Goal: Task Accomplishment & Management: Use online tool/utility

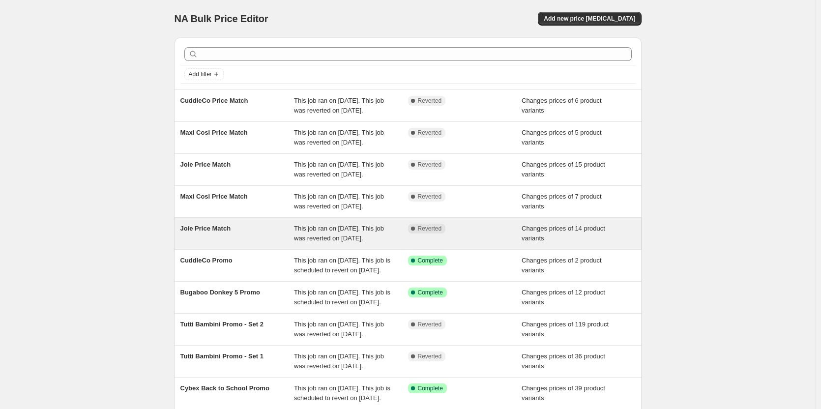
click at [260, 243] on div "Joie Price Match" at bounding box center [237, 234] width 114 height 20
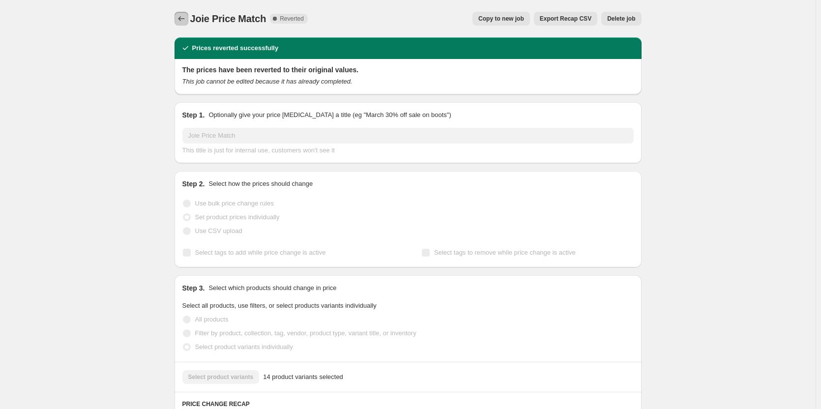
click at [179, 18] on icon "Price change jobs" at bounding box center [182, 19] width 10 height 10
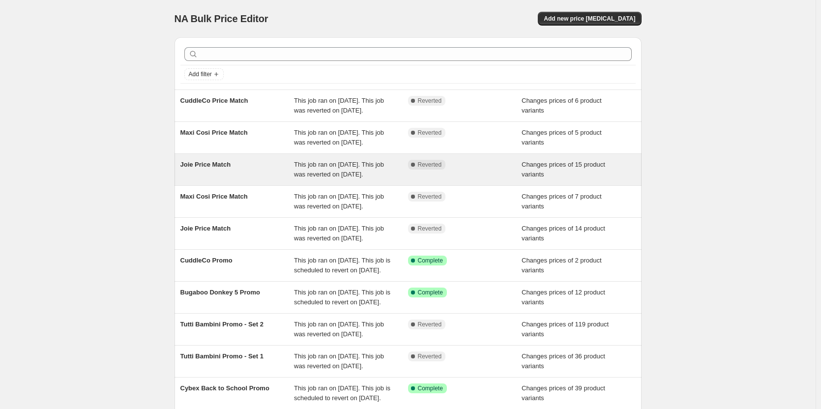
click at [254, 179] on div "Joie Price Match" at bounding box center [237, 170] width 114 height 20
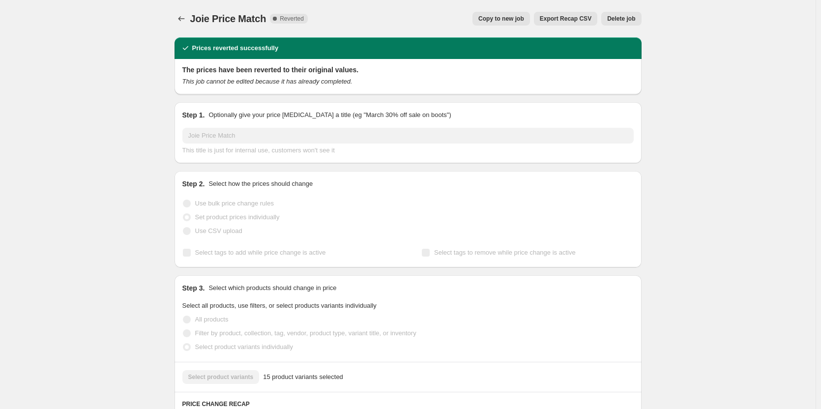
click at [490, 25] on button "Copy to new job" at bounding box center [501, 19] width 58 height 14
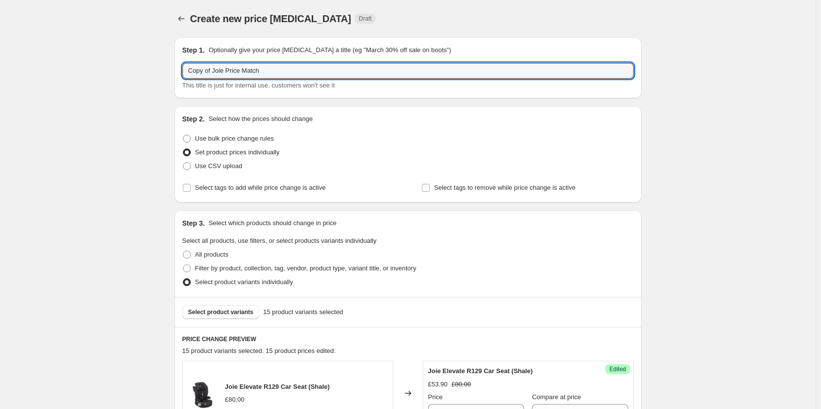
drag, startPoint x: 212, startPoint y: 68, endPoint x: 148, endPoint y: 67, distance: 64.4
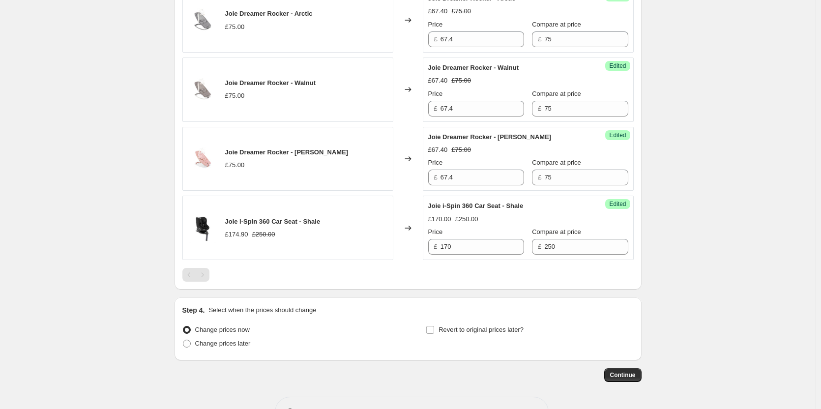
scroll to position [1207, 0]
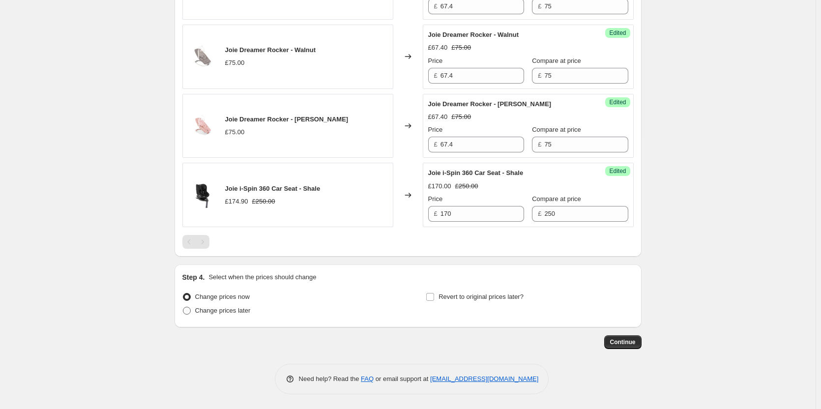
type input "Joie Price Match"
click at [215, 308] on span "Change prices later" at bounding box center [223, 310] width 56 height 7
click at [183, 307] on input "Change prices later" at bounding box center [183, 307] width 0 height 0
radio input "true"
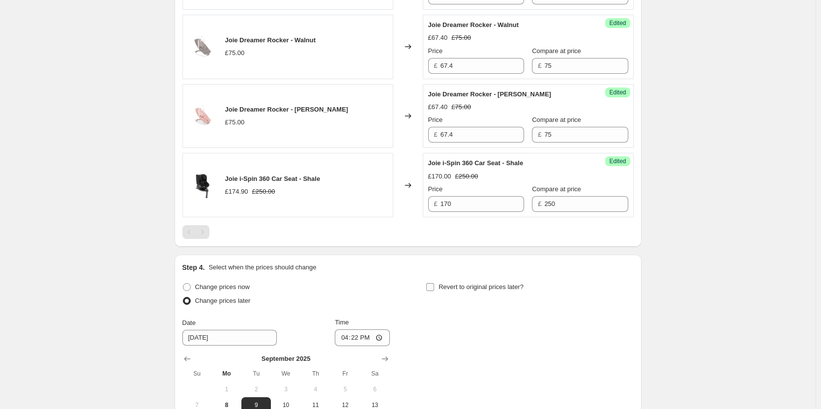
click at [431, 292] on label "Revert to original prices later?" at bounding box center [475, 287] width 98 height 14
click at [431, 291] on input "Revert to original prices later?" at bounding box center [430, 287] width 8 height 8
checkbox input "true"
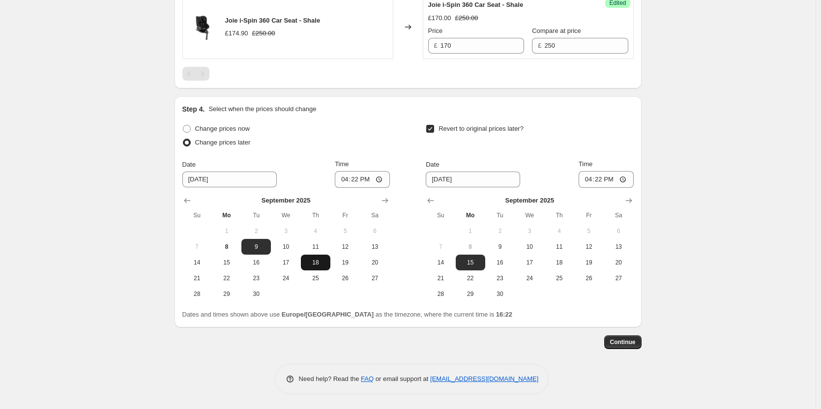
scroll to position [1375, 0]
click at [233, 246] on span "8" at bounding box center [227, 247] width 22 height 8
type input "[DATE]"
click at [507, 245] on span "9" at bounding box center [500, 247] width 22 height 8
type input "[DATE]"
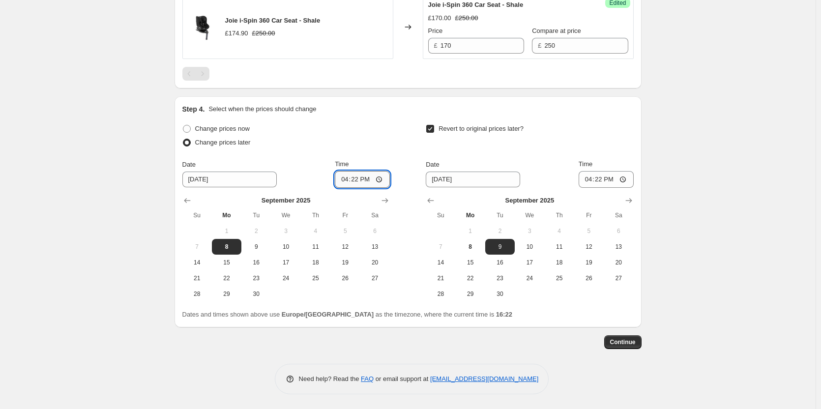
click at [361, 180] on input "16:22" at bounding box center [362, 179] width 55 height 17
type input "18:00"
click at [599, 183] on input "16:22" at bounding box center [606, 179] width 55 height 17
type input "06:00"
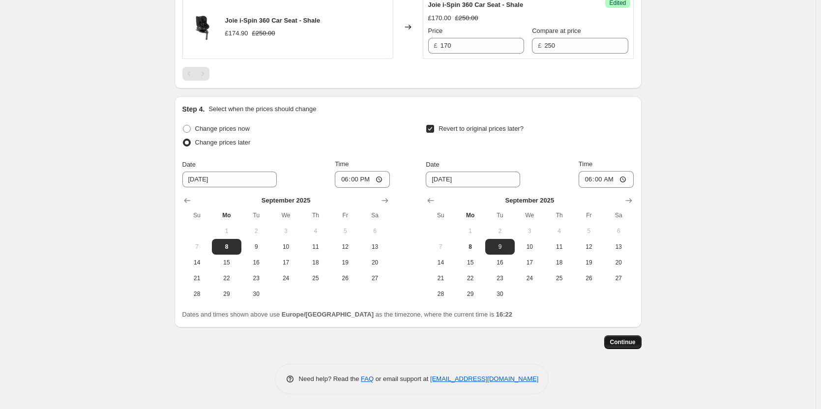
click at [630, 349] on button "Continue" at bounding box center [622, 342] width 37 height 14
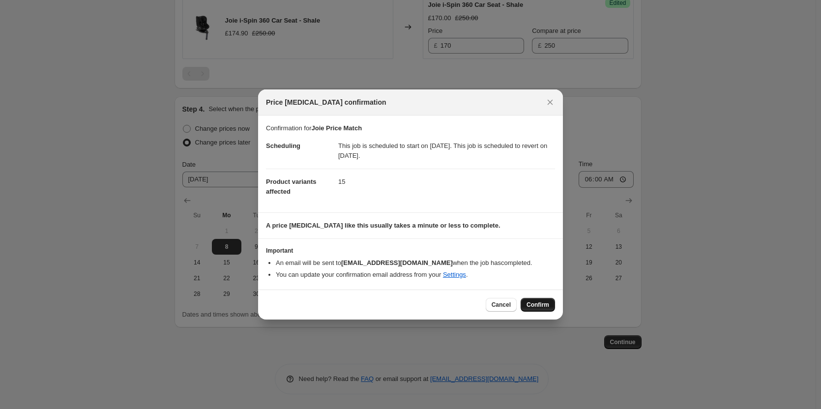
click at [530, 304] on span "Confirm" at bounding box center [538, 305] width 23 height 8
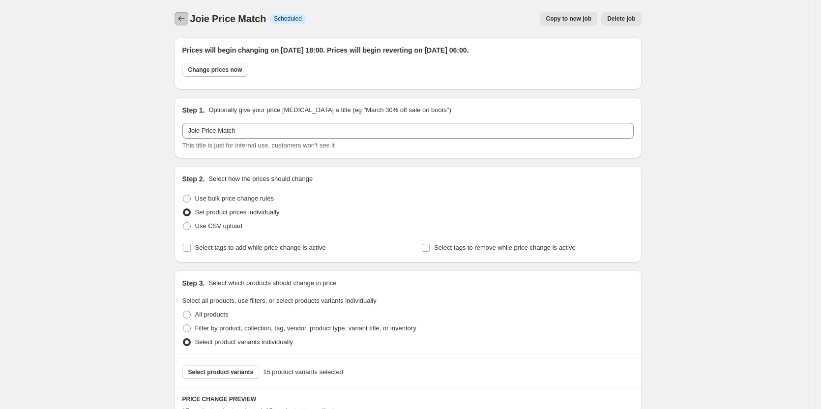
click at [180, 15] on icon "Price change jobs" at bounding box center [182, 19] width 10 height 10
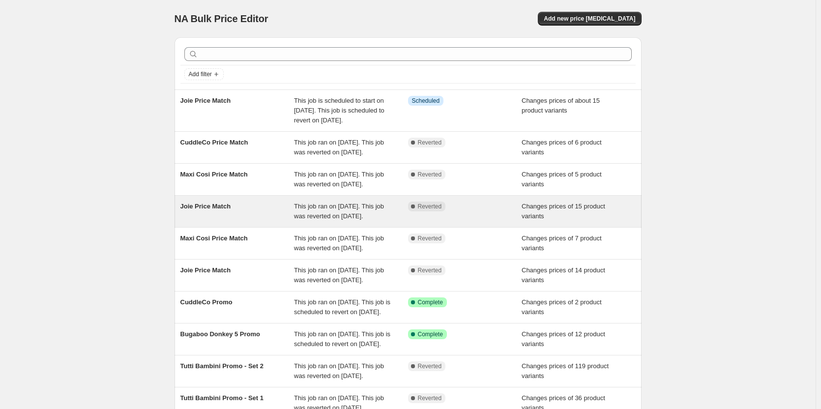
click at [292, 221] on div "Joie Price Match" at bounding box center [237, 212] width 114 height 20
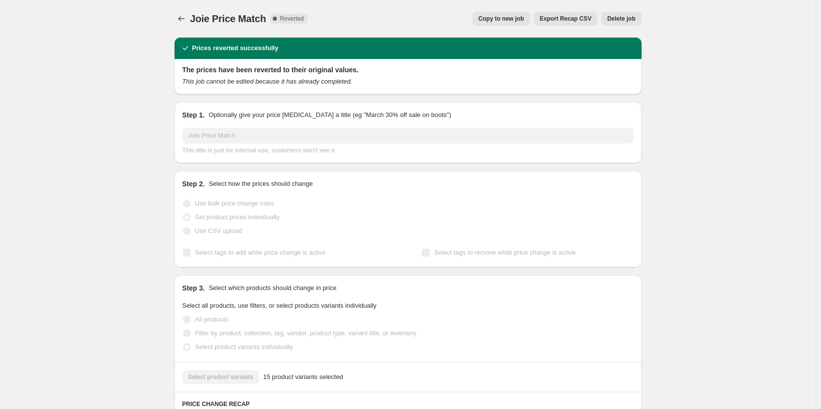
click at [625, 19] on span "Delete job" at bounding box center [621, 19] width 28 height 8
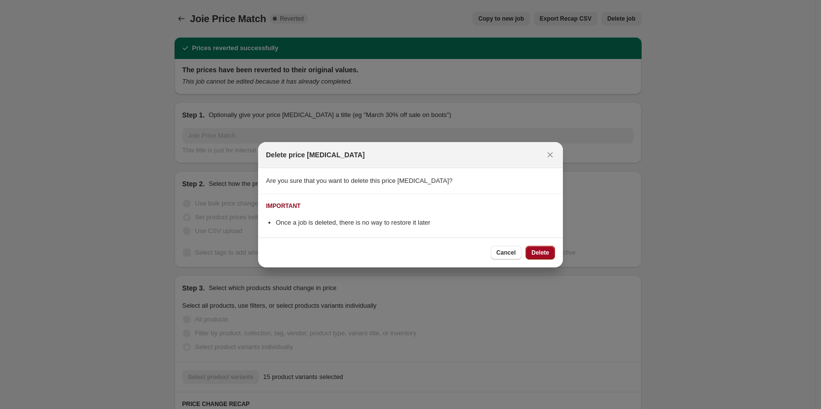
click at [536, 247] on div "Cancel Delete" at bounding box center [410, 252] width 305 height 30
click at [536, 250] on span "Delete" at bounding box center [540, 253] width 18 height 8
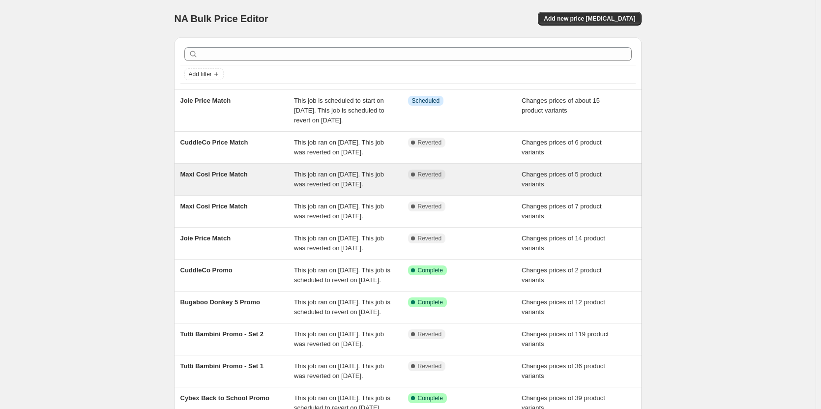
click at [231, 178] on span "Maxi Cosi Price Match" at bounding box center [213, 174] width 67 height 7
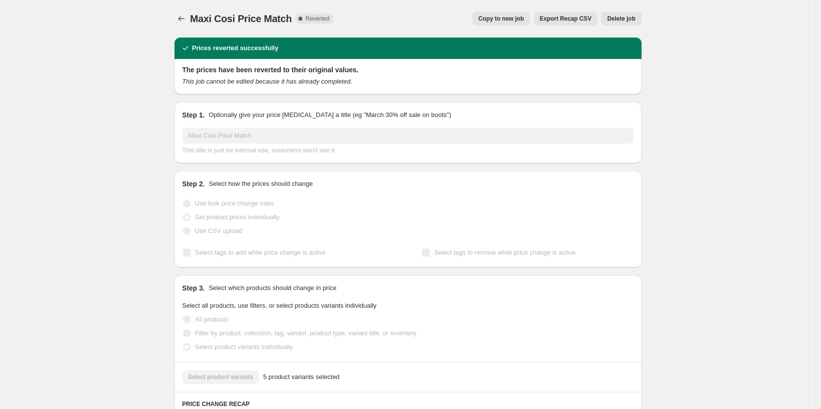
click at [483, 17] on button "Copy to new job" at bounding box center [501, 19] width 58 height 14
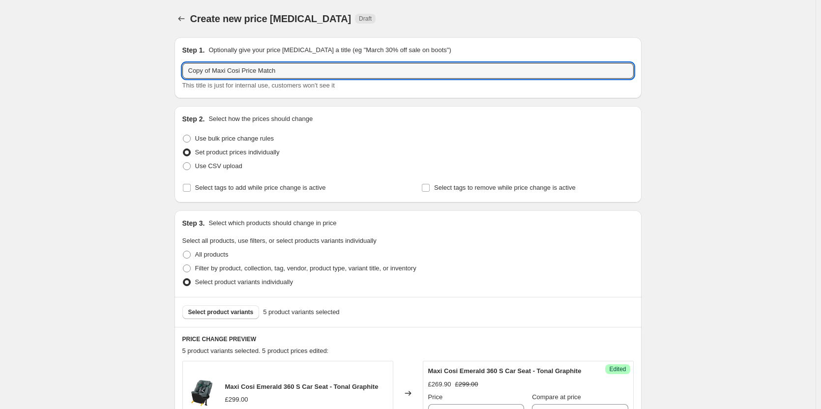
drag, startPoint x: 185, startPoint y: 69, endPoint x: 151, endPoint y: 70, distance: 33.9
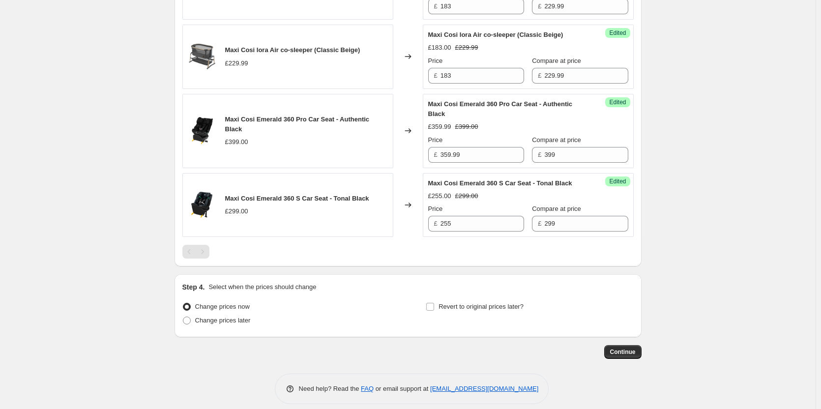
scroll to position [504, 0]
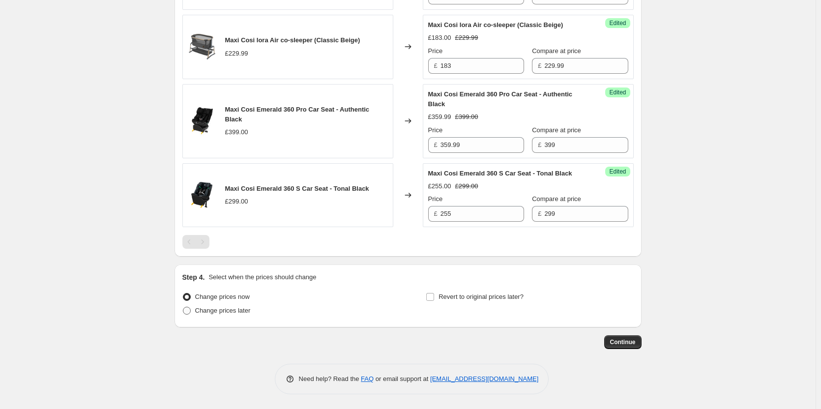
type input "Maxi Cosi Price Match"
click at [226, 310] on span "Change prices later" at bounding box center [223, 310] width 56 height 7
click at [183, 307] on input "Change prices later" at bounding box center [183, 307] width 0 height 0
radio input "true"
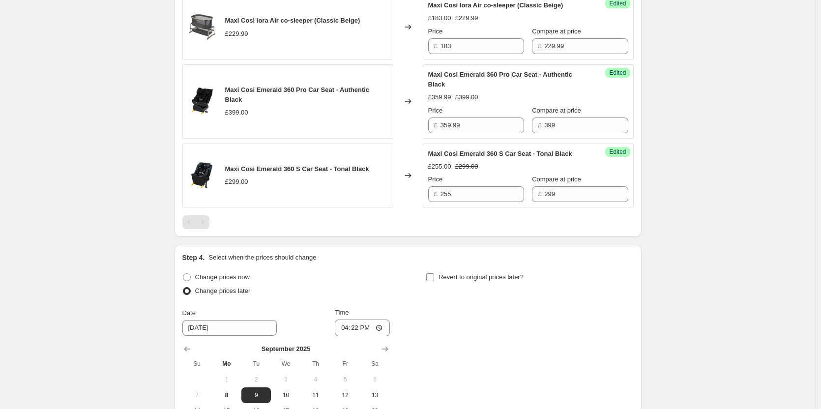
click at [467, 282] on span "Revert to original prices later?" at bounding box center [481, 277] width 85 height 10
click at [434, 281] on input "Revert to original prices later?" at bounding box center [430, 277] width 8 height 8
checkbox input "true"
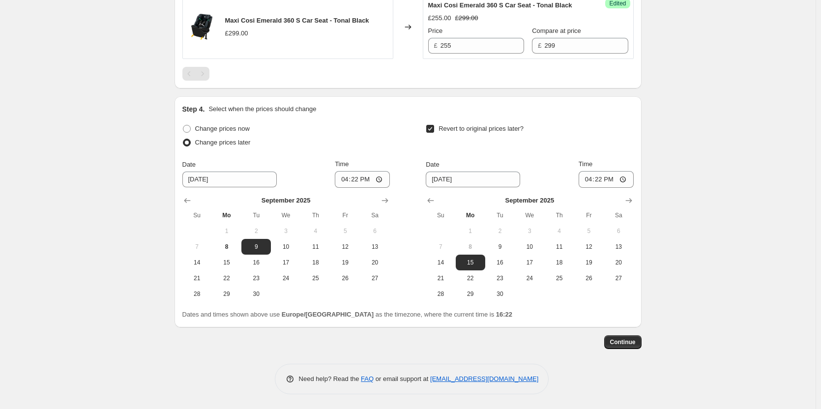
scroll to position [673, 0]
click at [237, 247] on span "8" at bounding box center [227, 247] width 22 height 8
type input "[DATE]"
click at [502, 247] on span "9" at bounding box center [500, 247] width 22 height 8
type input "[DATE]"
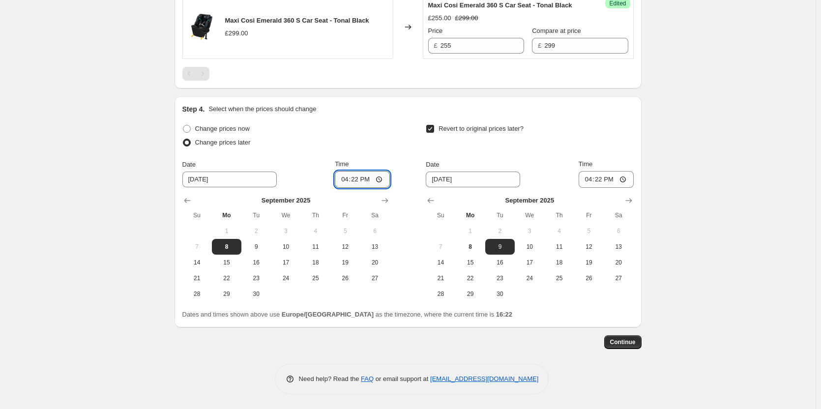
click at [364, 177] on input "16:22" at bounding box center [362, 179] width 55 height 17
type input "18:00"
click at [599, 179] on input "16:22" at bounding box center [606, 179] width 55 height 17
type input "06:00"
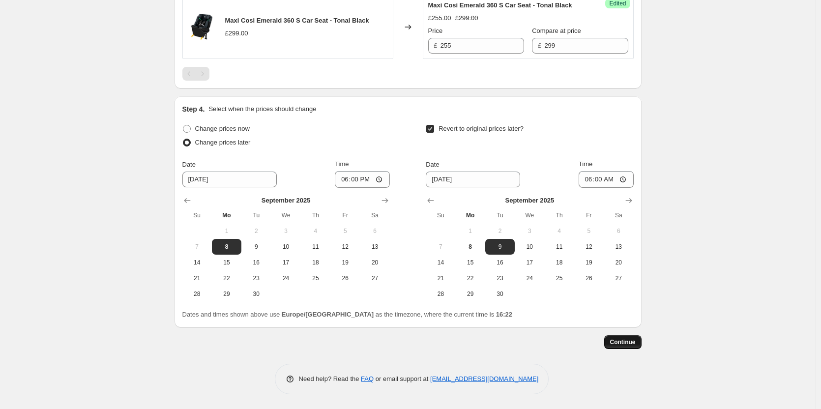
click at [623, 345] on span "Continue" at bounding box center [623, 342] width 26 height 8
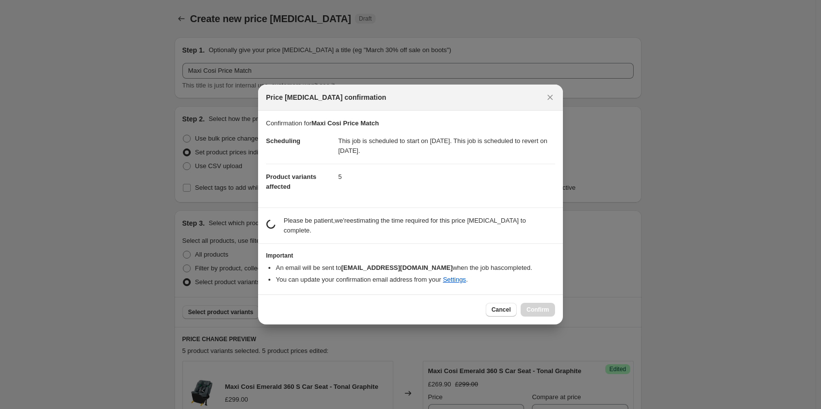
scroll to position [0, 0]
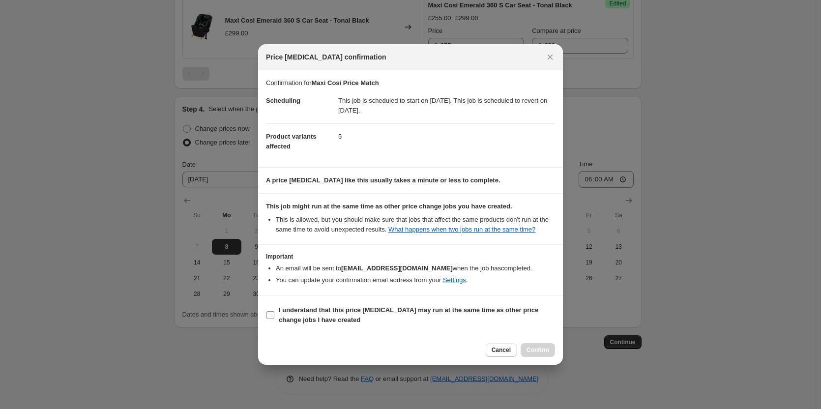
click at [498, 321] on span "I understand that this price [MEDICAL_DATA] may run at the same time as other p…" at bounding box center [417, 315] width 276 height 20
click at [274, 319] on input "I understand that this price [MEDICAL_DATA] may run at the same time as other p…" at bounding box center [270, 315] width 8 height 8
checkbox input "true"
click at [538, 347] on span "Confirm" at bounding box center [538, 350] width 23 height 8
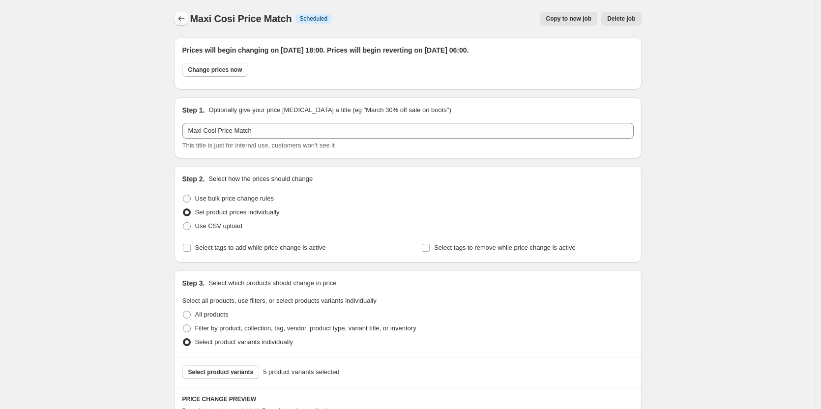
click at [180, 20] on icon "Price change jobs" at bounding box center [182, 19] width 10 height 10
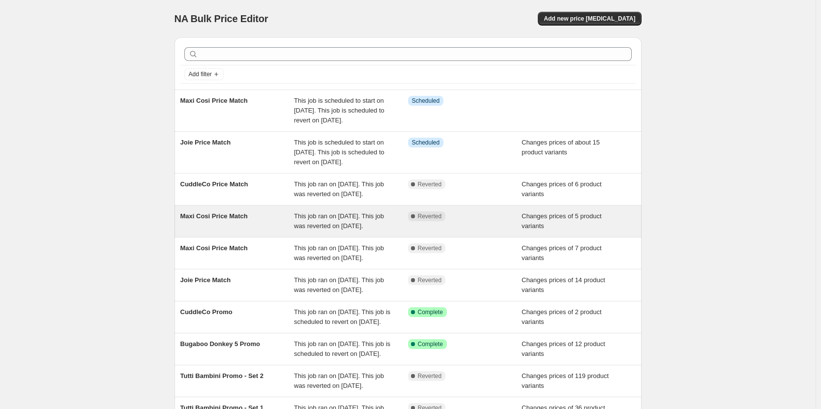
click at [266, 231] on div "Maxi Cosi Price Match" at bounding box center [237, 221] width 114 height 20
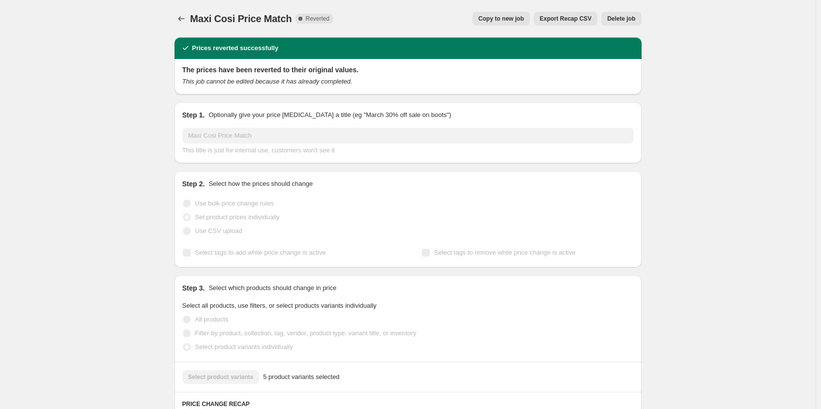
click at [631, 15] on button "Delete job" at bounding box center [621, 19] width 40 height 14
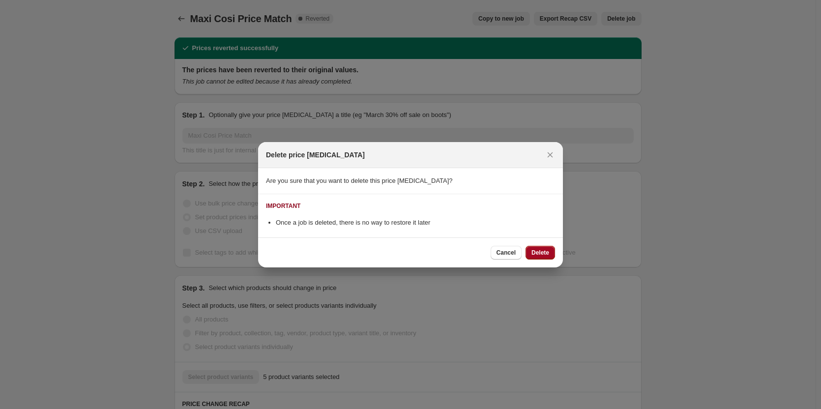
click at [534, 254] on span "Delete" at bounding box center [540, 253] width 18 height 8
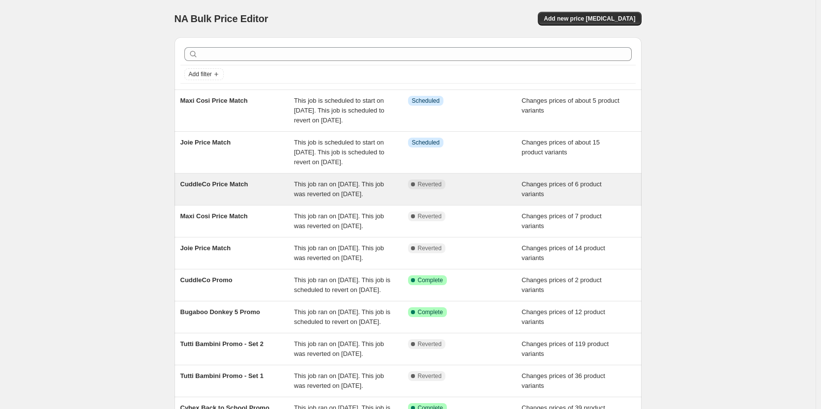
click at [387, 199] on div "This job ran on [DATE]. This job was reverted on [DATE]." at bounding box center [351, 189] width 114 height 20
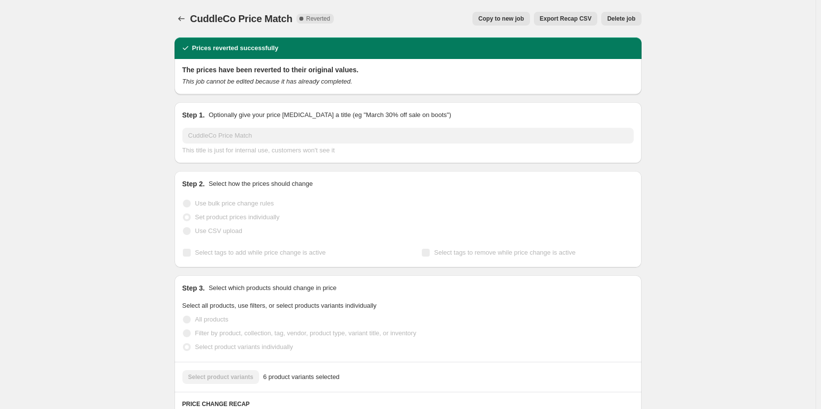
click at [494, 20] on span "Copy to new job" at bounding box center [501, 19] width 46 height 8
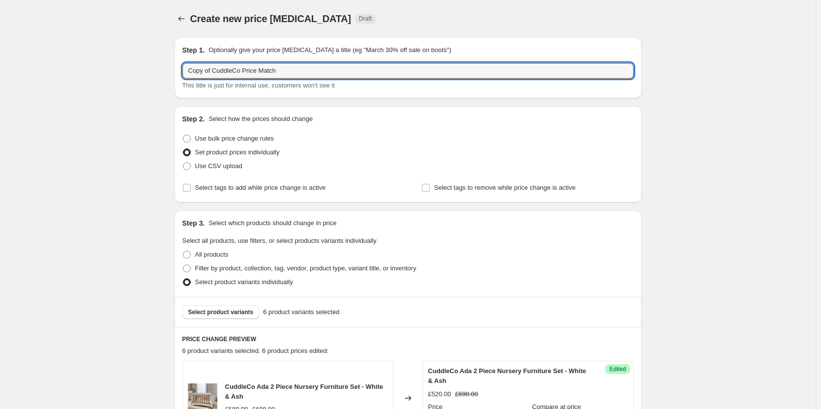
drag, startPoint x: 217, startPoint y: 71, endPoint x: 141, endPoint y: 68, distance: 76.3
click at [215, 63] on input "Copy of CuddleCo Price Match" at bounding box center [407, 71] width 451 height 16
drag, startPoint x: 214, startPoint y: 67, endPoint x: 162, endPoint y: 67, distance: 52.1
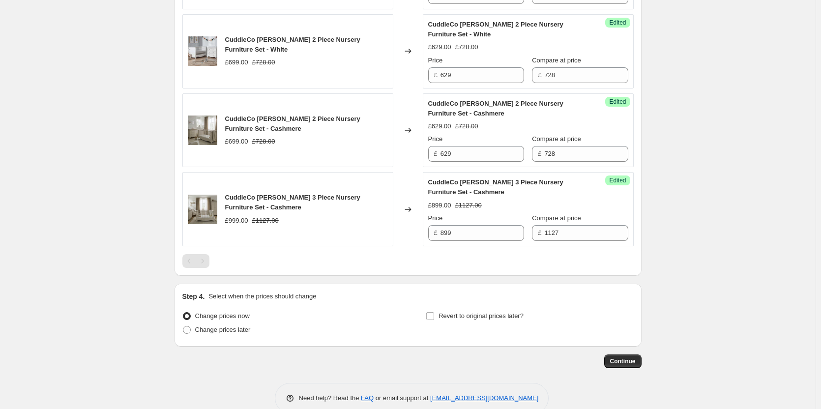
scroll to position [603, 0]
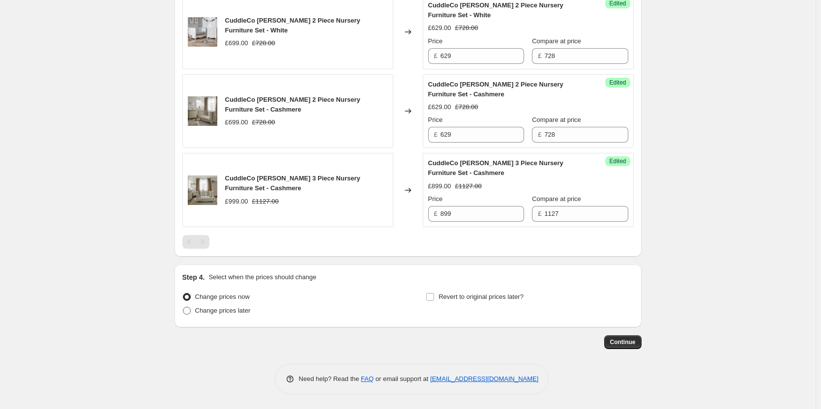
type input "CuddleCo Price Match"
drag, startPoint x: 223, startPoint y: 314, endPoint x: 346, endPoint y: 312, distance: 123.4
click at [223, 314] on span "Change prices later" at bounding box center [223, 310] width 56 height 7
click at [183, 307] on input "Change prices later" at bounding box center [183, 307] width 0 height 0
radio input "true"
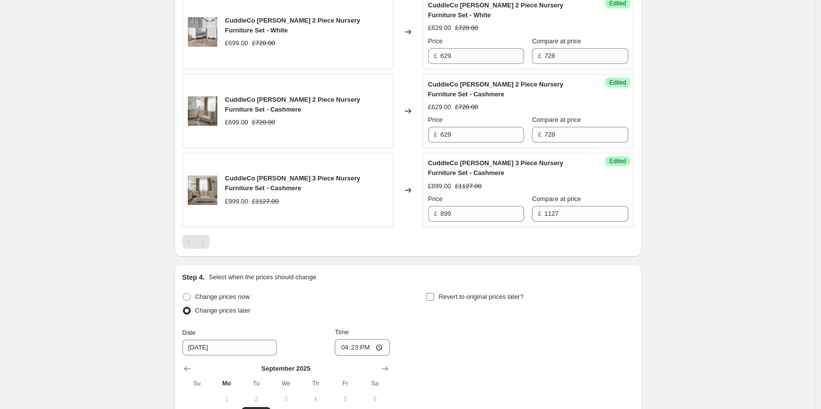
click at [438, 300] on label "Revert to original prices later?" at bounding box center [475, 297] width 98 height 14
click at [434, 300] on input "Revert to original prices later?" at bounding box center [430, 297] width 8 height 8
checkbox input "true"
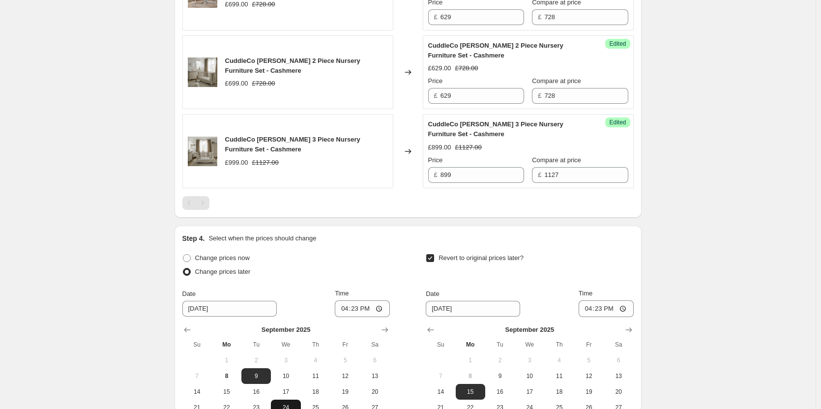
scroll to position [771, 0]
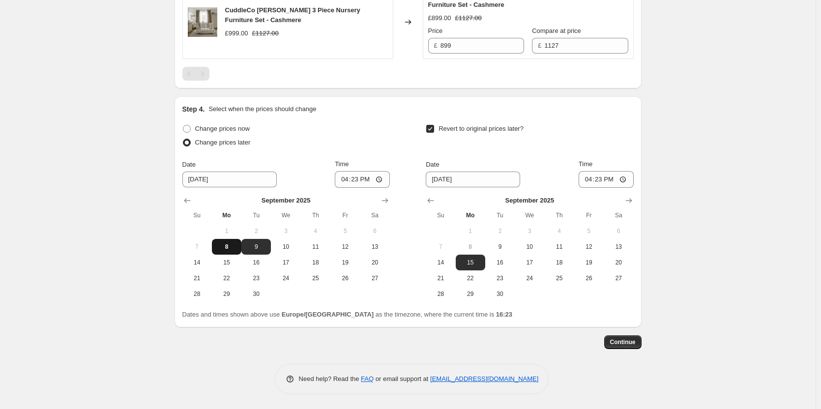
click at [235, 241] on button "8" at bounding box center [226, 247] width 29 height 16
type input "[DATE]"
click at [492, 246] on span "9" at bounding box center [500, 247] width 22 height 8
type input "[DATE]"
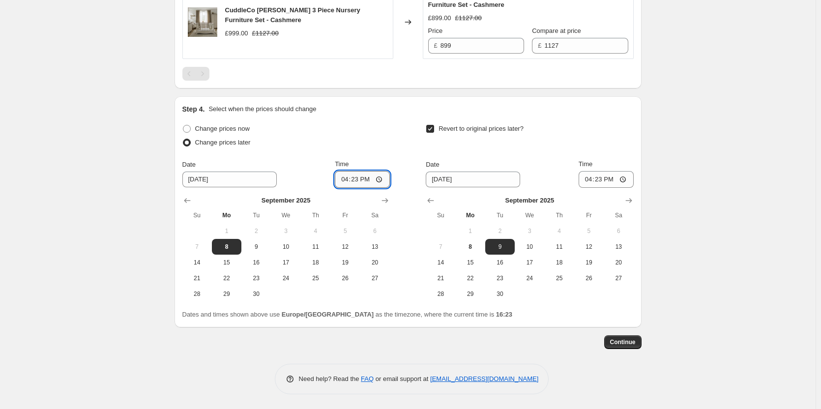
click at [358, 184] on input "16:23" at bounding box center [362, 179] width 55 height 17
type input "18:00"
click at [603, 177] on input "16:23" at bounding box center [606, 179] width 55 height 17
type input "06:00"
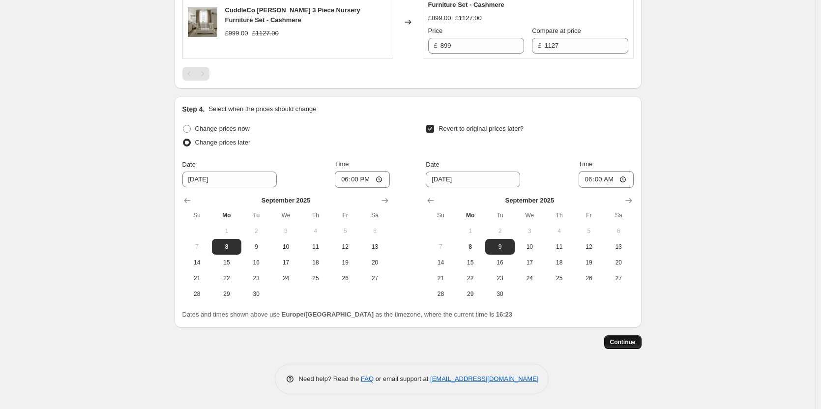
click at [624, 343] on span "Continue" at bounding box center [623, 342] width 26 height 8
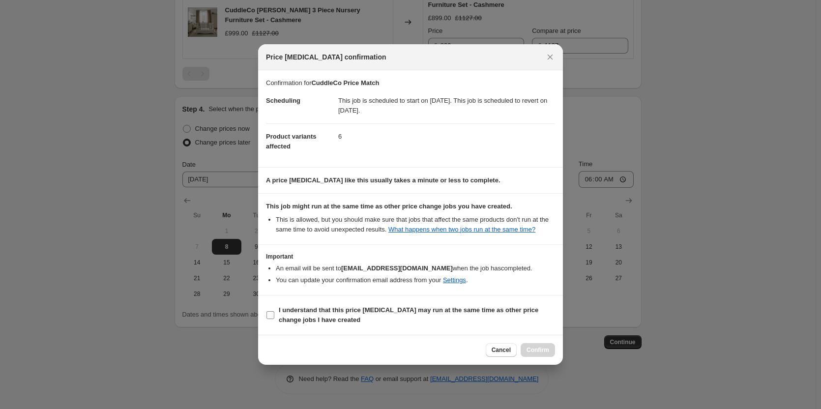
click at [442, 320] on span "I understand that this price [MEDICAL_DATA] may run at the same time as other p…" at bounding box center [417, 315] width 276 height 20
click at [274, 319] on input "I understand that this price [MEDICAL_DATA] may run at the same time as other p…" at bounding box center [270, 315] width 8 height 8
checkbox input "true"
click at [537, 342] on div "Cancel Confirm" at bounding box center [410, 350] width 305 height 30
click at [539, 348] on span "Confirm" at bounding box center [538, 350] width 23 height 8
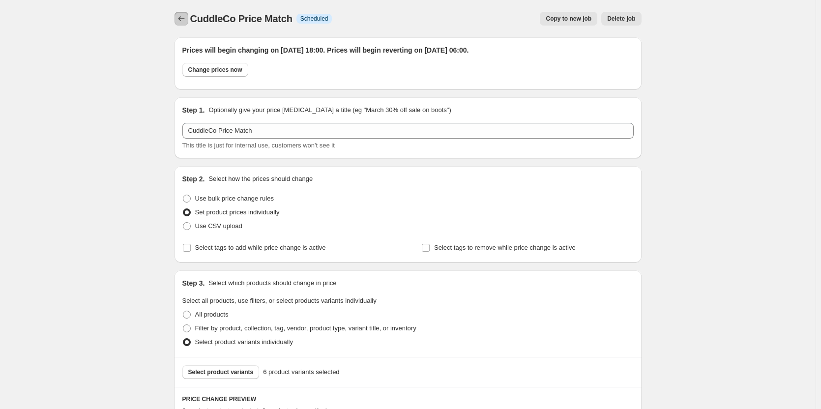
click at [180, 13] on button "Price change jobs" at bounding box center [182, 19] width 14 height 14
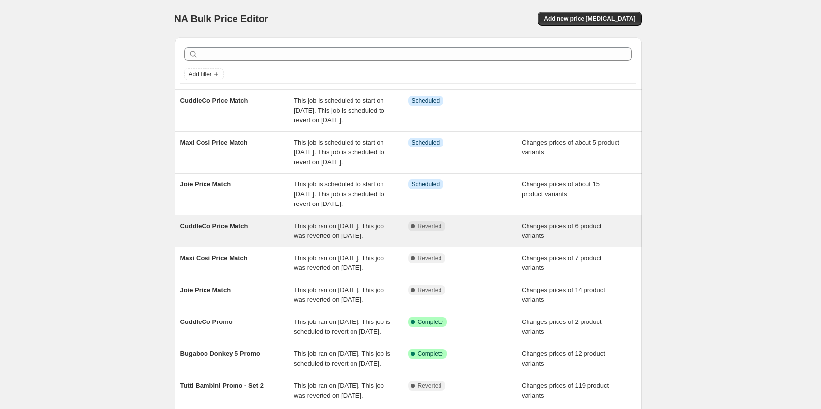
click at [294, 241] on div "CuddleCo Price Match" at bounding box center [237, 231] width 114 height 20
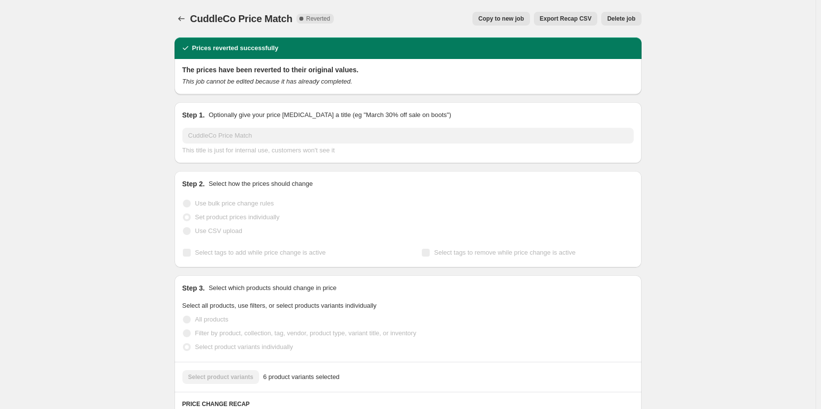
click at [617, 19] on span "Delete job" at bounding box center [621, 19] width 28 height 8
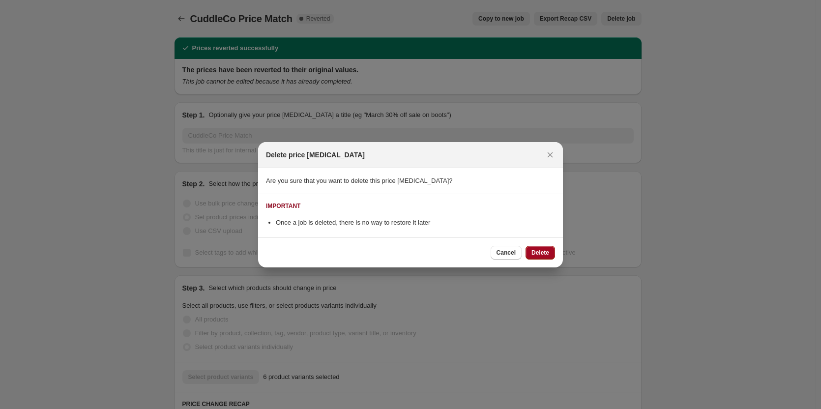
drag, startPoint x: 545, startPoint y: 244, endPoint x: 544, endPoint y: 251, distance: 7.5
click at [545, 244] on div "Cancel Delete" at bounding box center [410, 252] width 305 height 30
drag, startPoint x: 544, startPoint y: 251, endPoint x: 548, endPoint y: 243, distance: 8.8
click at [545, 249] on span "Delete" at bounding box center [540, 253] width 18 height 8
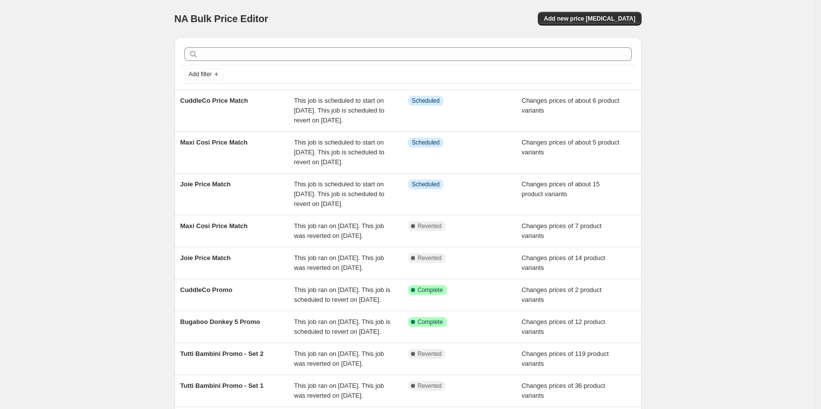
click at [126, 59] on div "NA Bulk Price Editor. This page is ready NA Bulk Price Editor Add new price [ME…" at bounding box center [408, 268] width 816 height 536
